Goal: Transaction & Acquisition: Purchase product/service

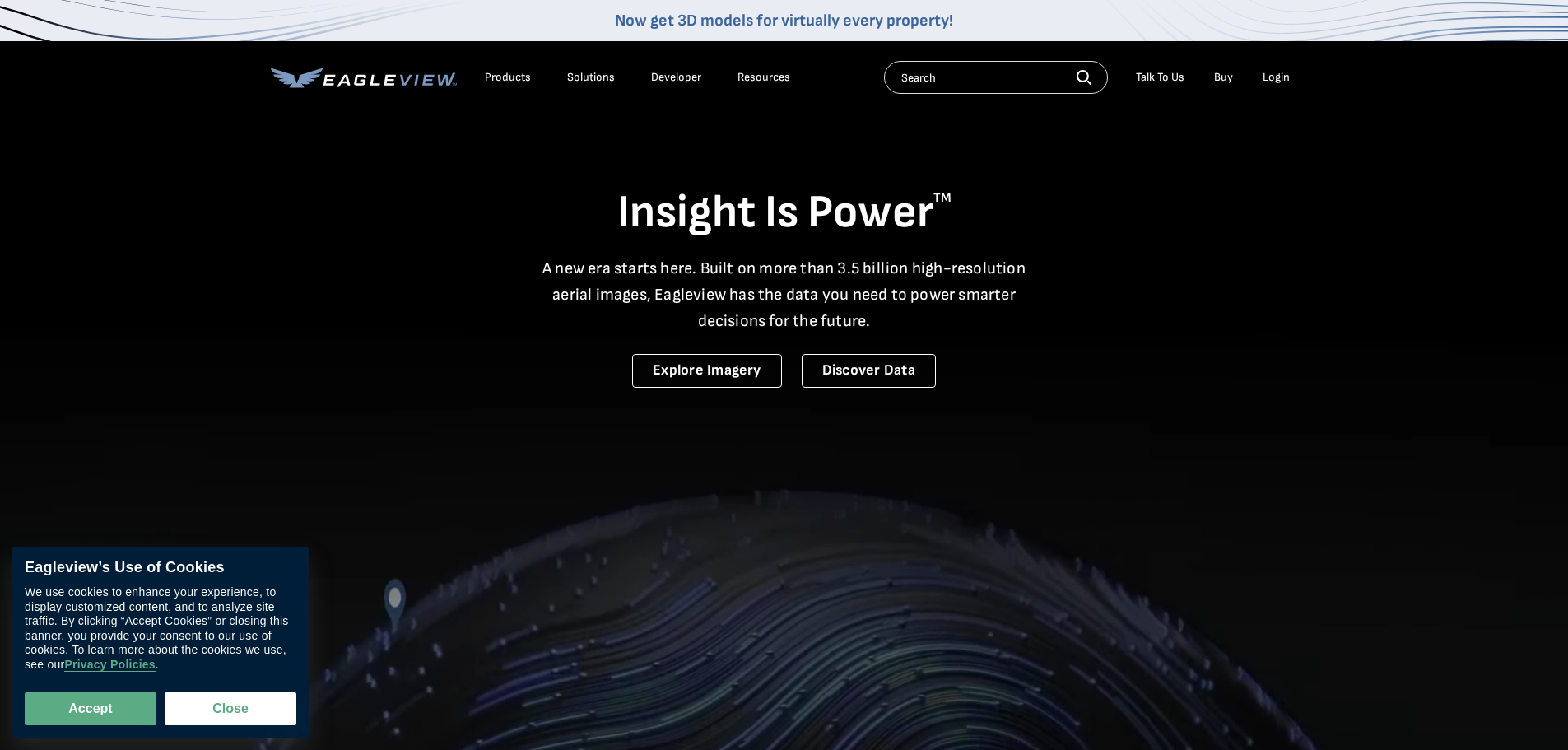
click at [1282, 79] on div "Login" at bounding box center [1276, 77] width 27 height 15
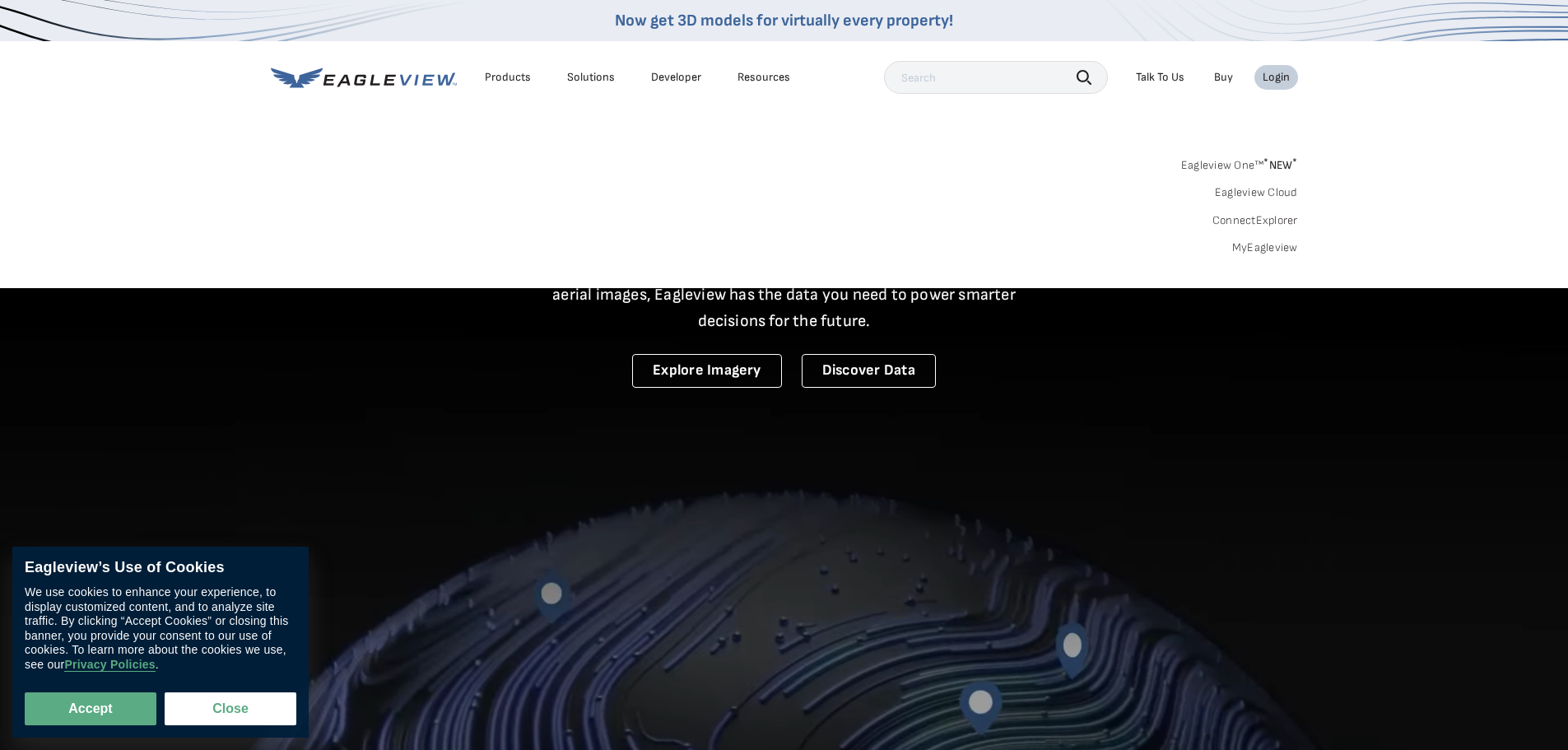
click at [1270, 243] on link "MyEagleview" at bounding box center [1265, 247] width 66 height 15
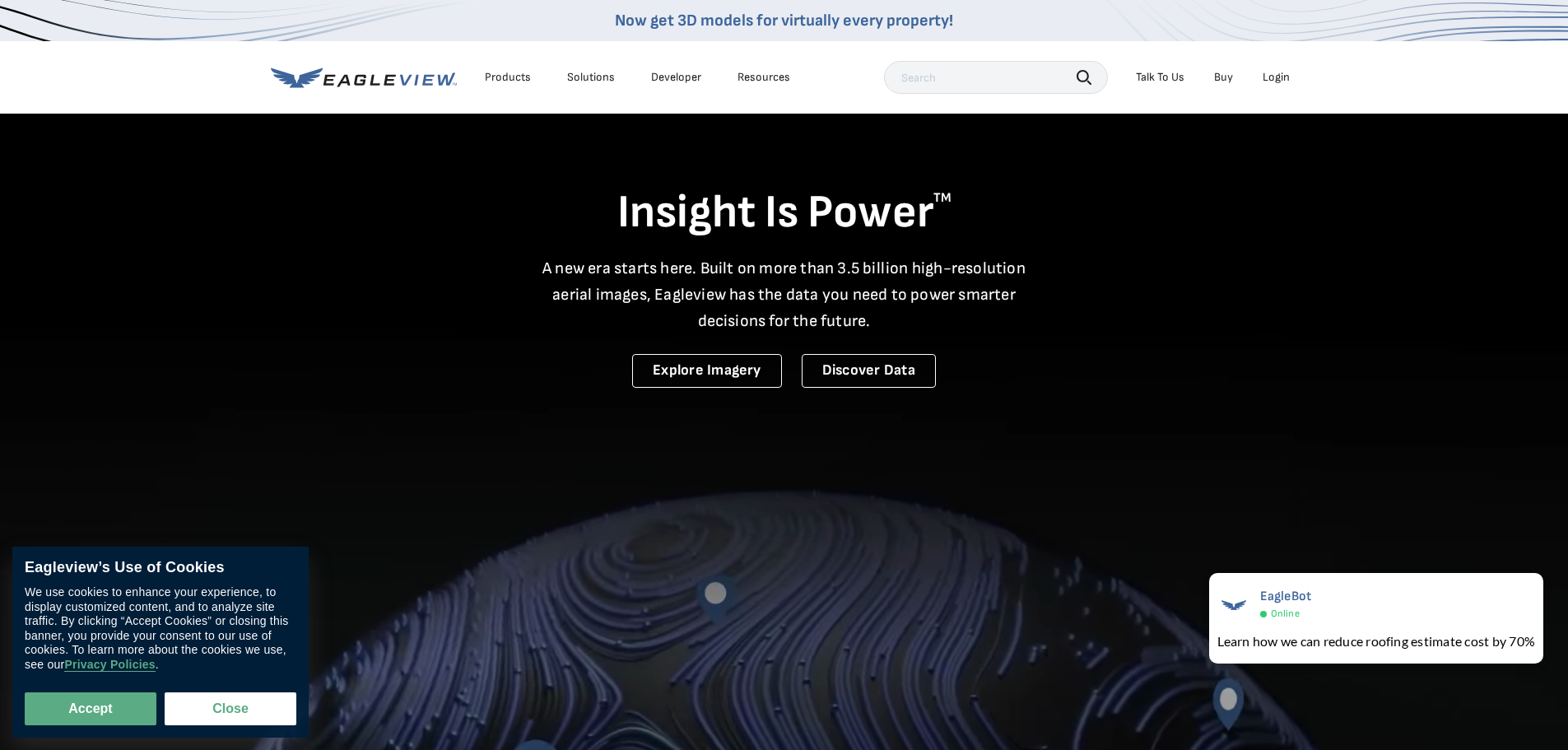
click at [1267, 73] on div "Login" at bounding box center [1276, 77] width 27 height 15
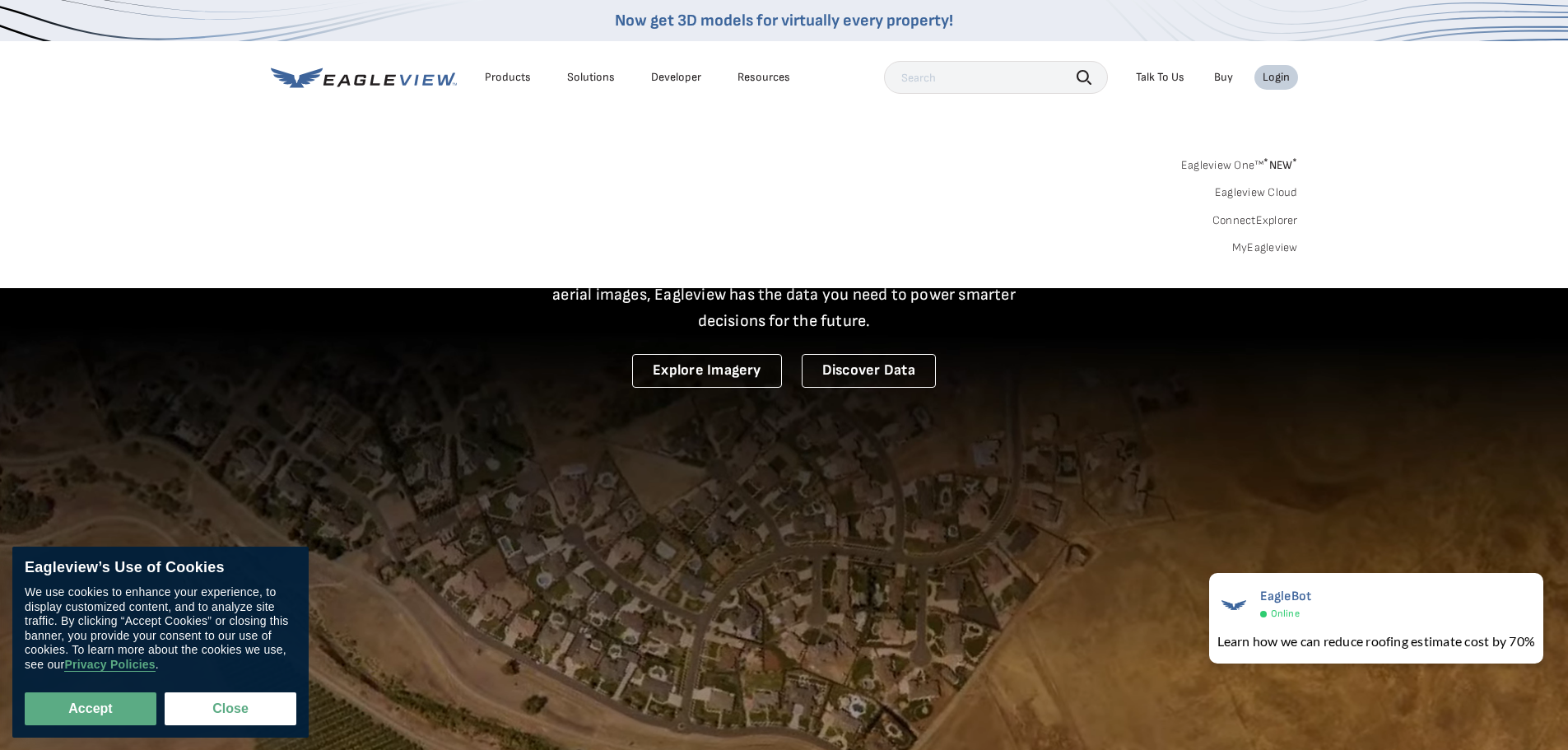
click at [1274, 246] on link "MyEagleview" at bounding box center [1265, 247] width 66 height 15
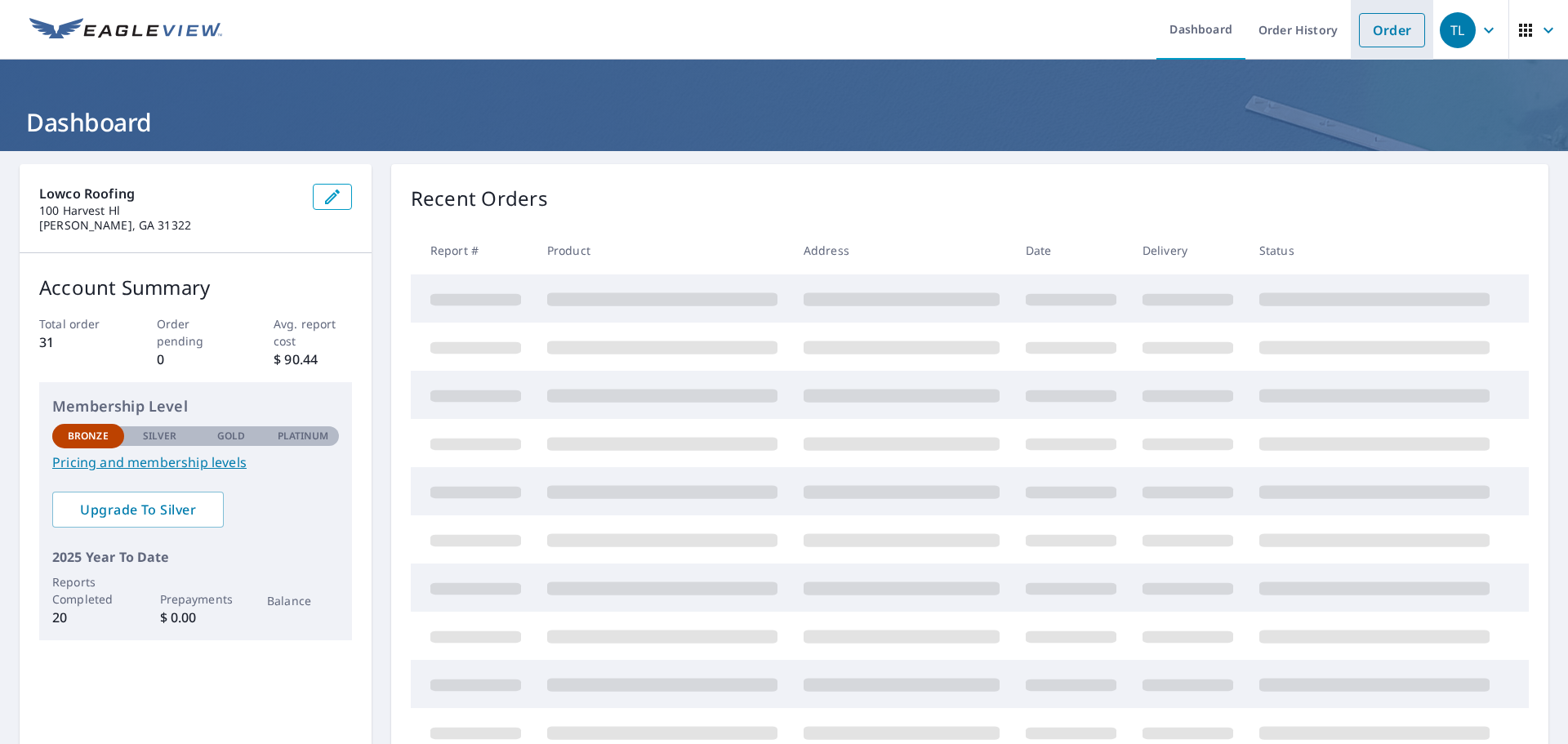
click at [1394, 35] on link "Order" at bounding box center [1392, 30] width 67 height 35
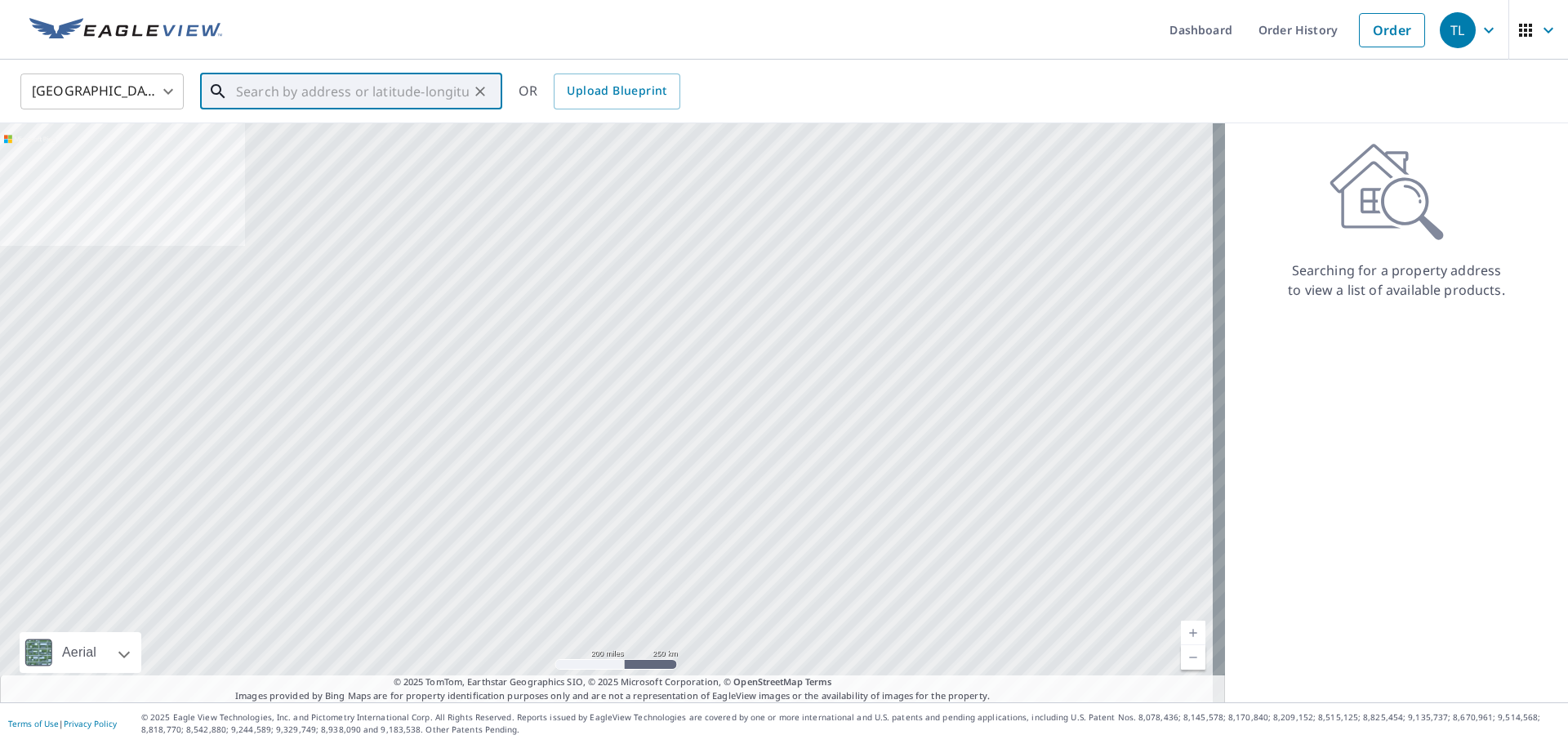
click at [328, 85] on input "text" at bounding box center [352, 91] width 232 height 46
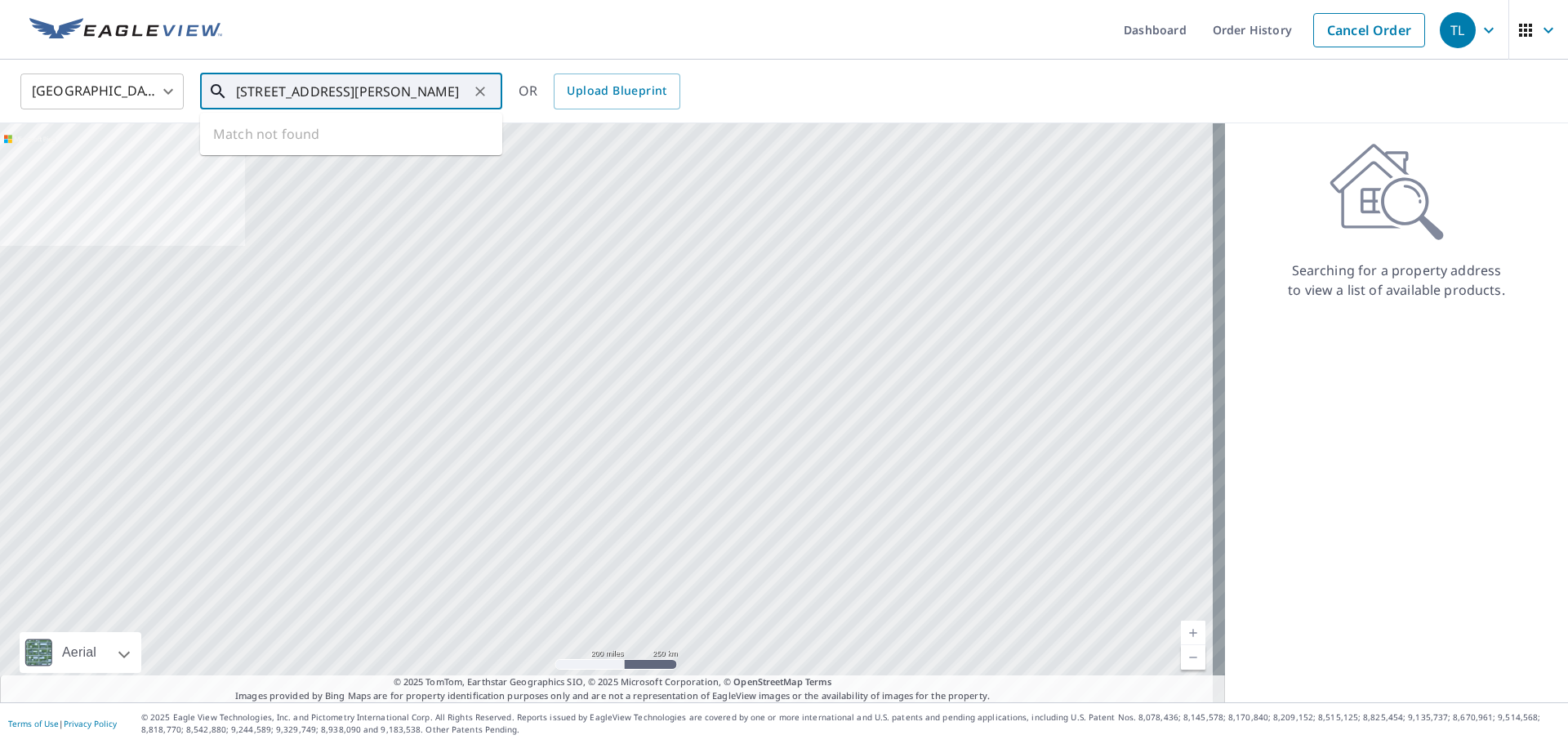
type input "702 java dr bluffton sc"
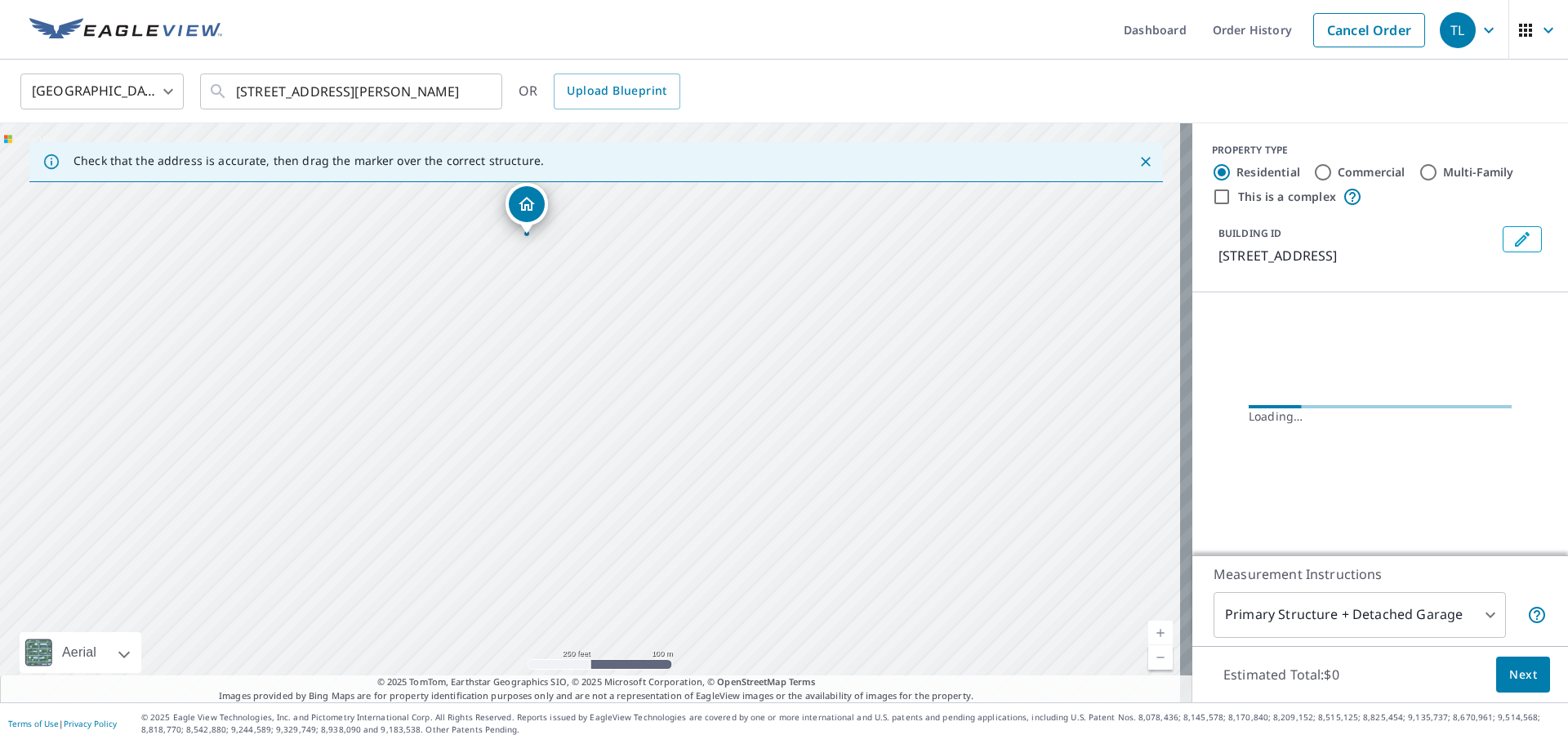
drag, startPoint x: 772, startPoint y: 457, endPoint x: 728, endPoint y: 309, distance: 154.4
click at [728, 311] on div "702 Java Dr Bluffton, SC 29909" at bounding box center [596, 413] width 1192 height 579
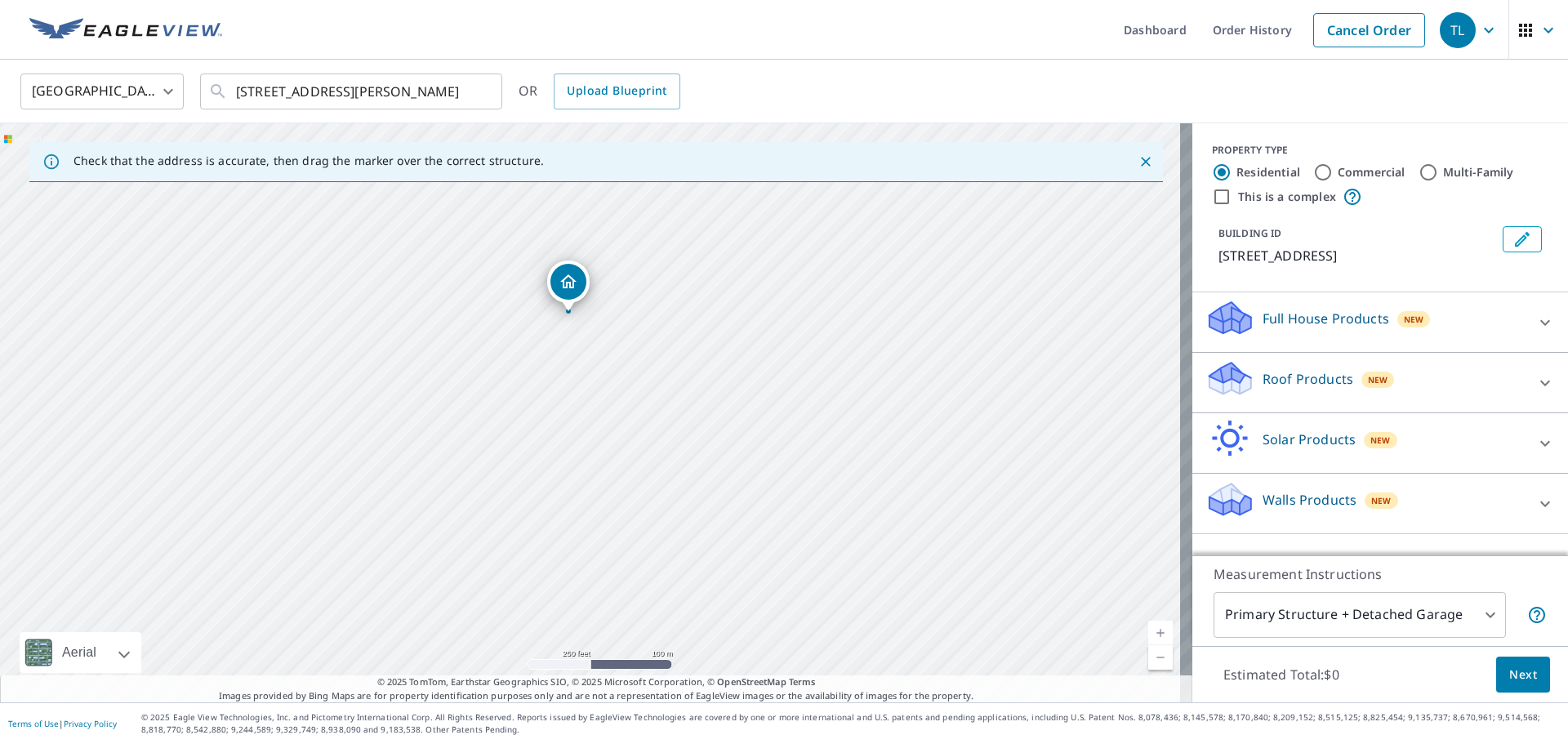
drag, startPoint x: 815, startPoint y: 558, endPoint x: 701, endPoint y: 282, distance: 298.6
click at [701, 282] on div "702 Java Dr Bluffton, SC 29909" at bounding box center [596, 413] width 1192 height 579
